Goal: Information Seeking & Learning: Learn about a topic

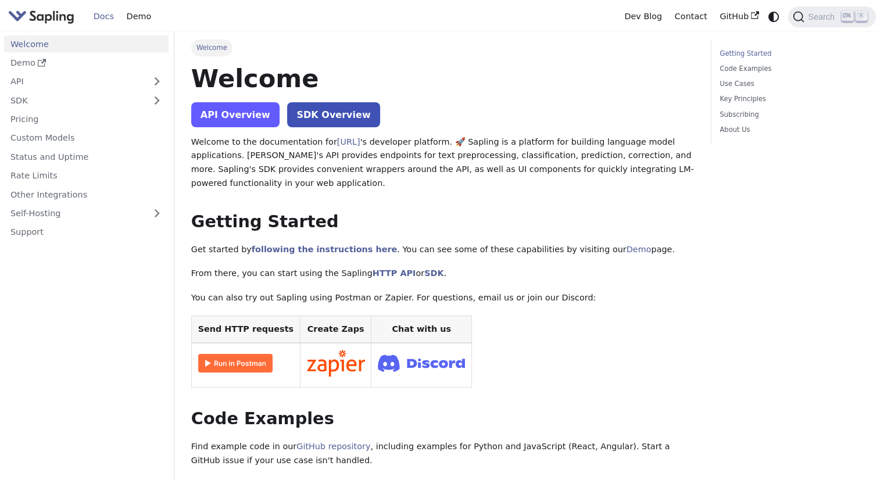
click at [238, 120] on link "API Overview" at bounding box center [235, 114] width 88 height 25
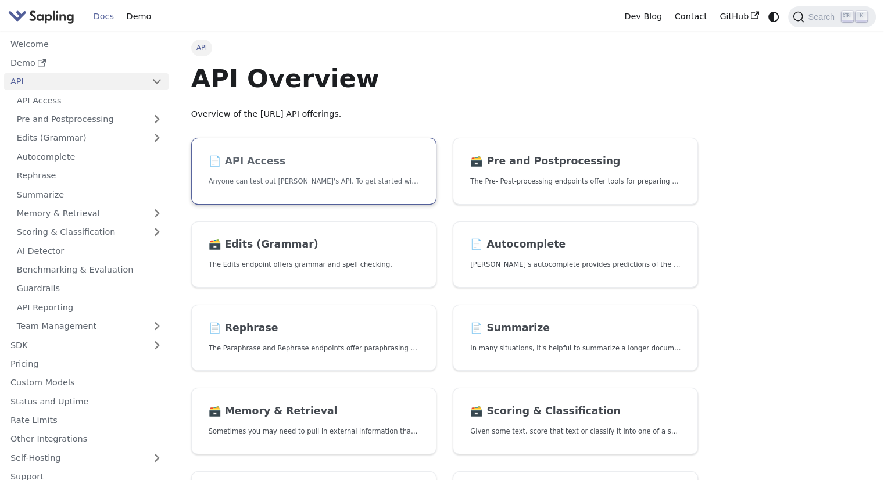
click at [372, 157] on h2 "📄️ API Access" at bounding box center [314, 161] width 210 height 13
click at [748, 217] on div "API API Overview Overview of the Sapling.ai API offerings. 📄️ API Access Anyone…" at bounding box center [528, 408] width 709 height 754
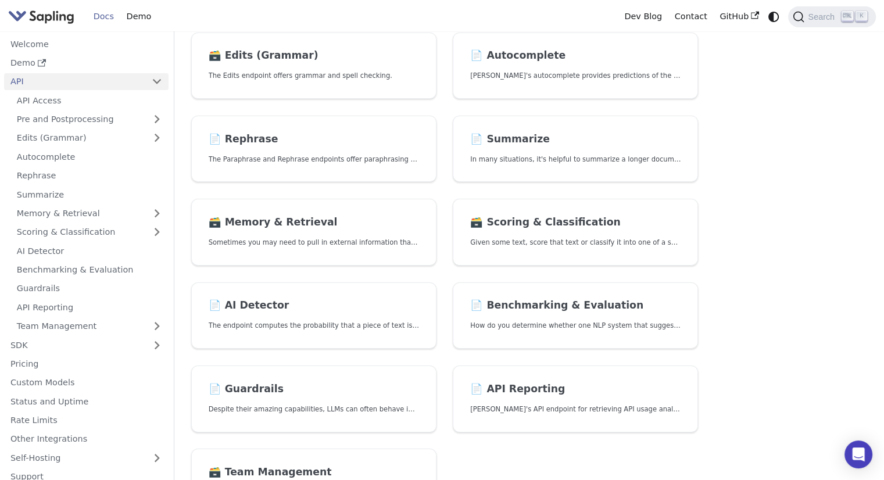
scroll to position [232, 0]
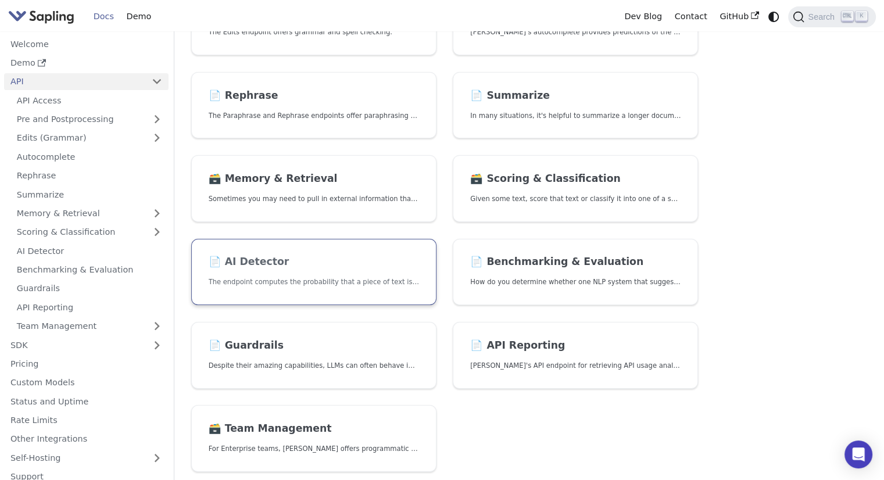
click at [421, 277] on link "📄️ AI Detector The endpoint computes the probability that a piece of text is AI…" at bounding box center [313, 272] width 245 height 67
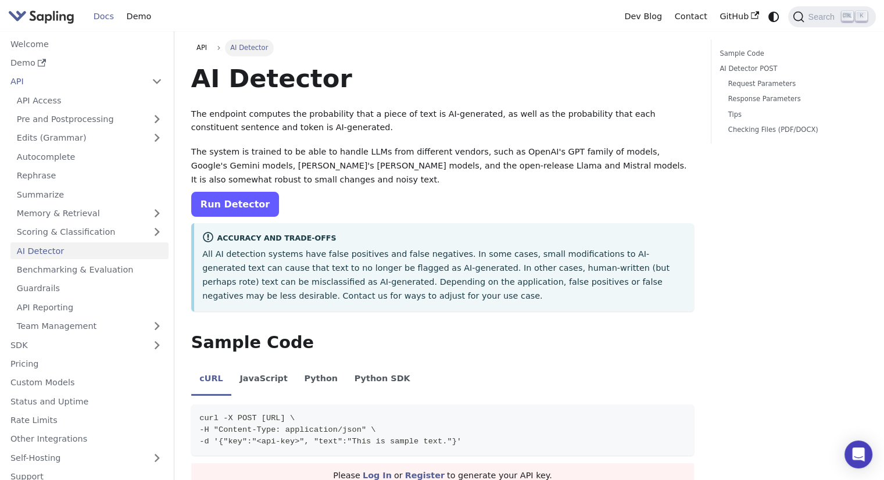
click at [246, 205] on link "Run Detector" at bounding box center [235, 204] width 88 height 25
click at [254, 206] on link "Run Detector" at bounding box center [235, 204] width 88 height 25
